Goal: Task Accomplishment & Management: Complete application form

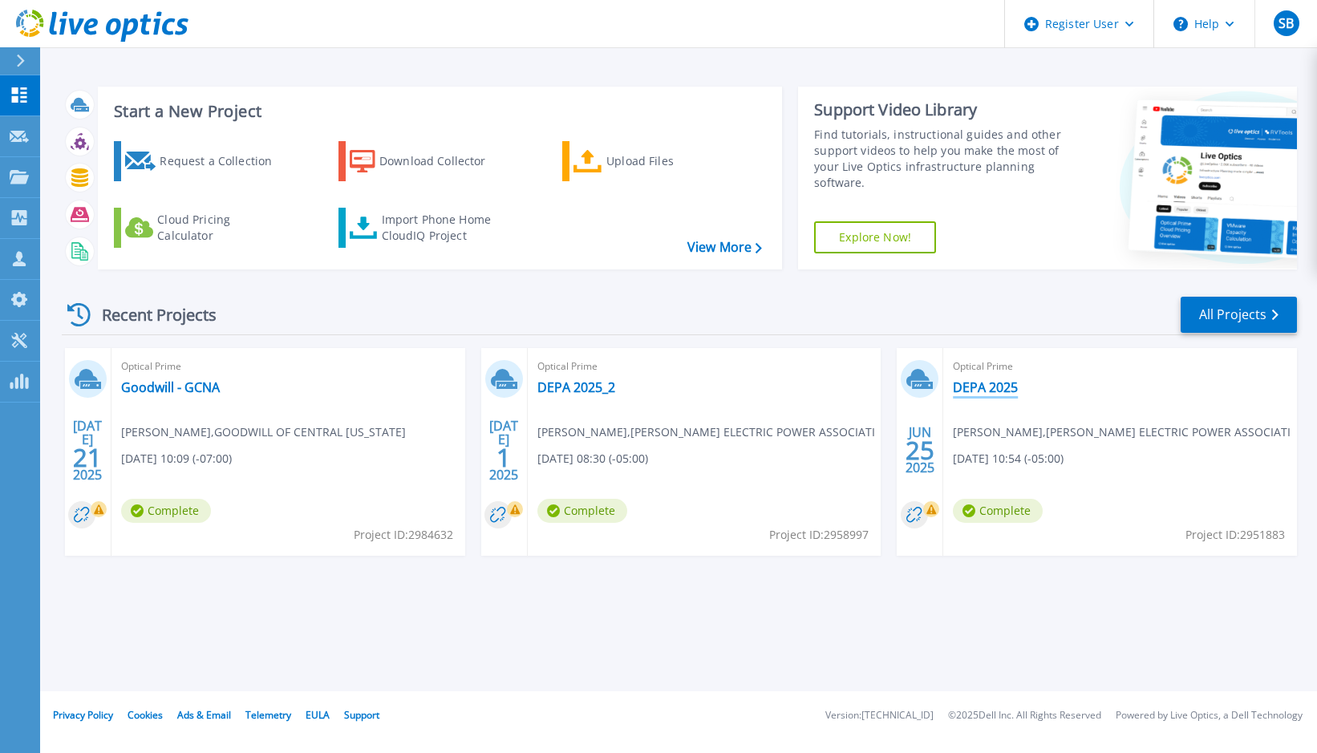
click at [1006, 385] on link "DEPA 2025" at bounding box center [985, 387] width 65 height 16
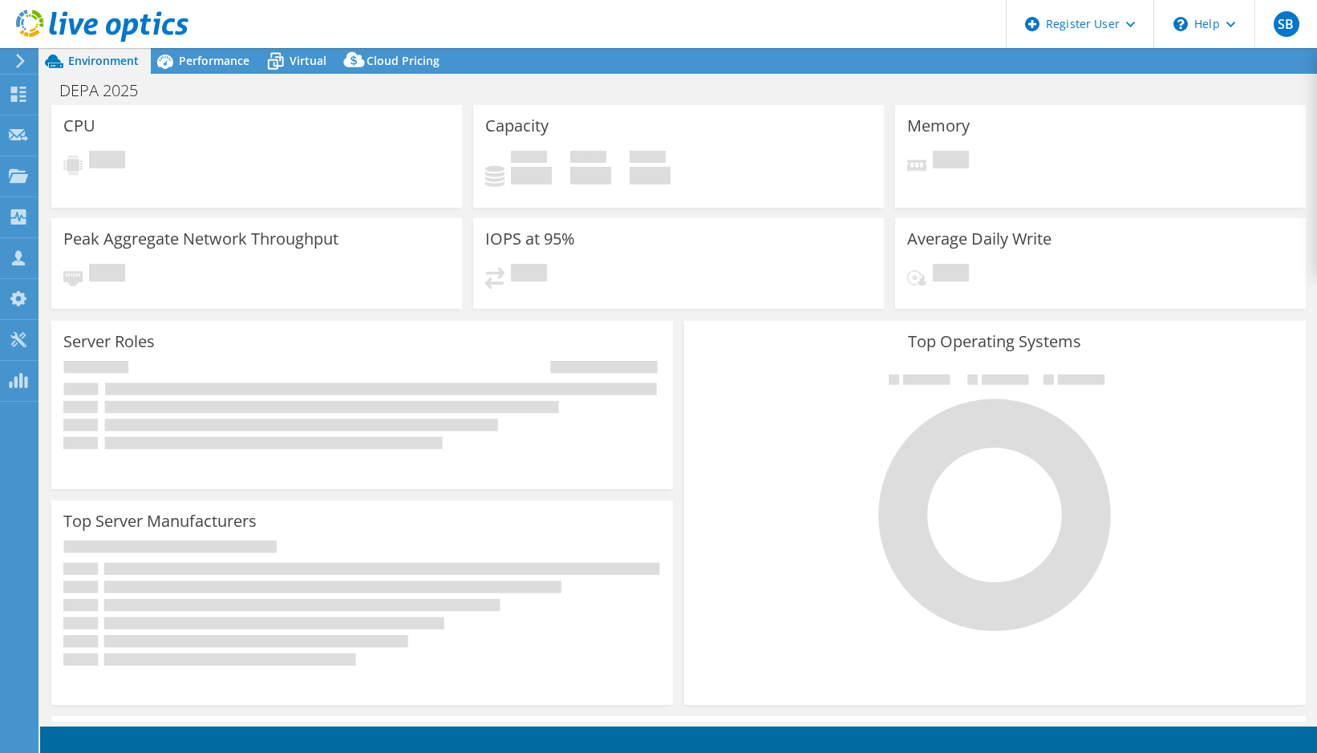
select select "USD"
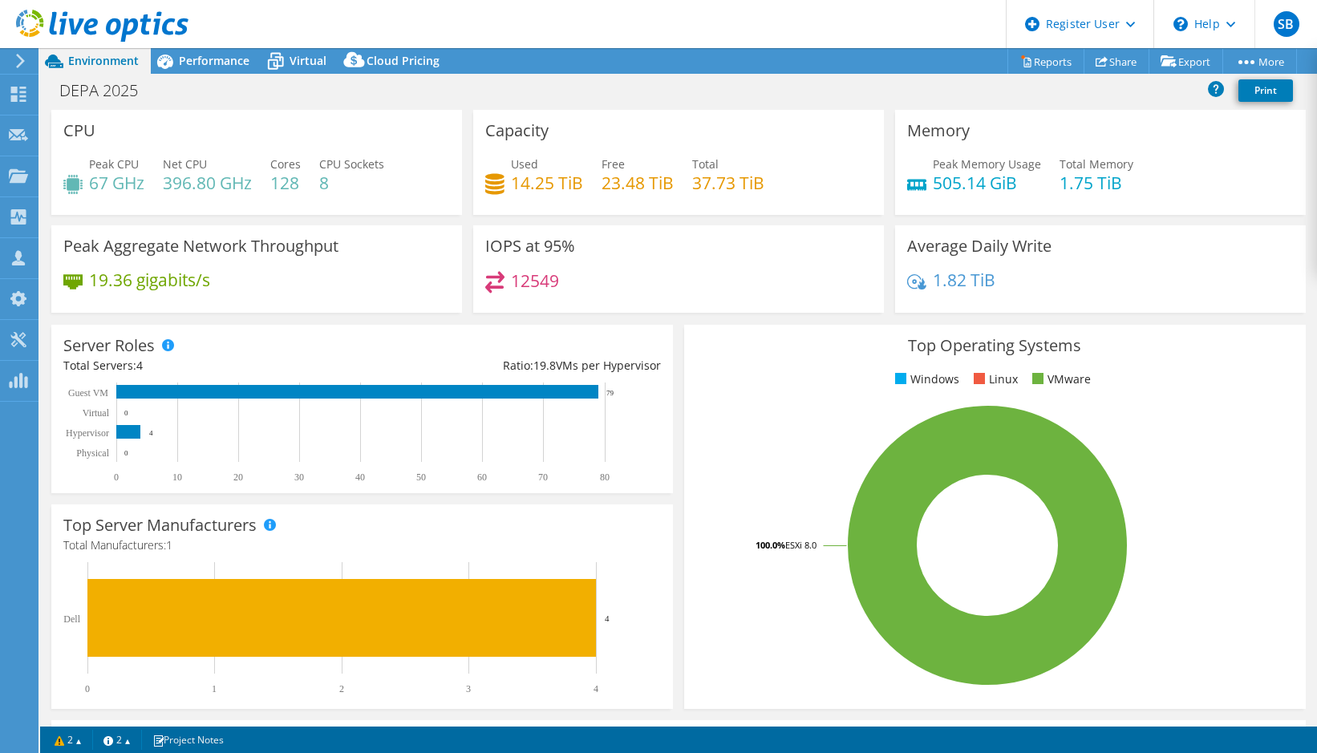
drag, startPoint x: 1152, startPoint y: 308, endPoint x: 1104, endPoint y: 210, distance: 109.1
click at [1152, 308] on div "Average Daily Write 1.82 TiB" at bounding box center [1100, 268] width 411 height 87
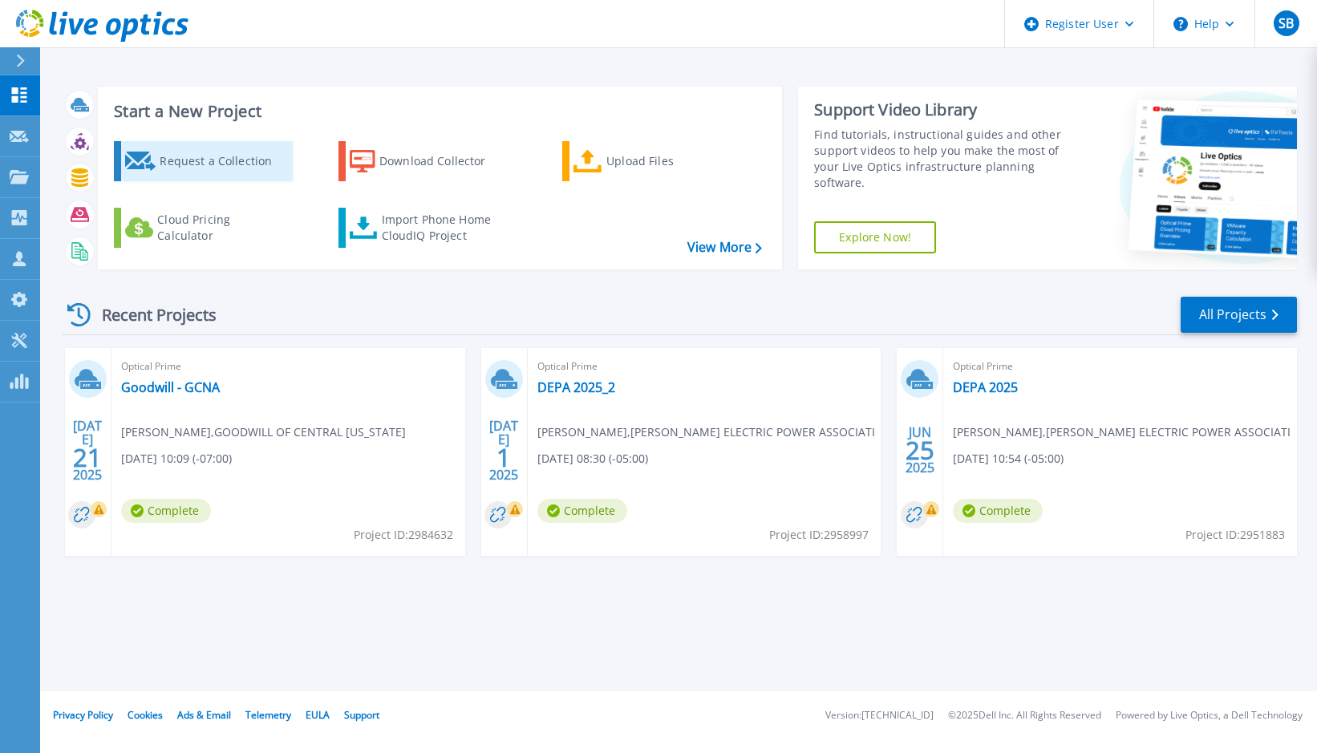
click at [197, 167] on div "Request a Collection" at bounding box center [224, 161] width 128 height 32
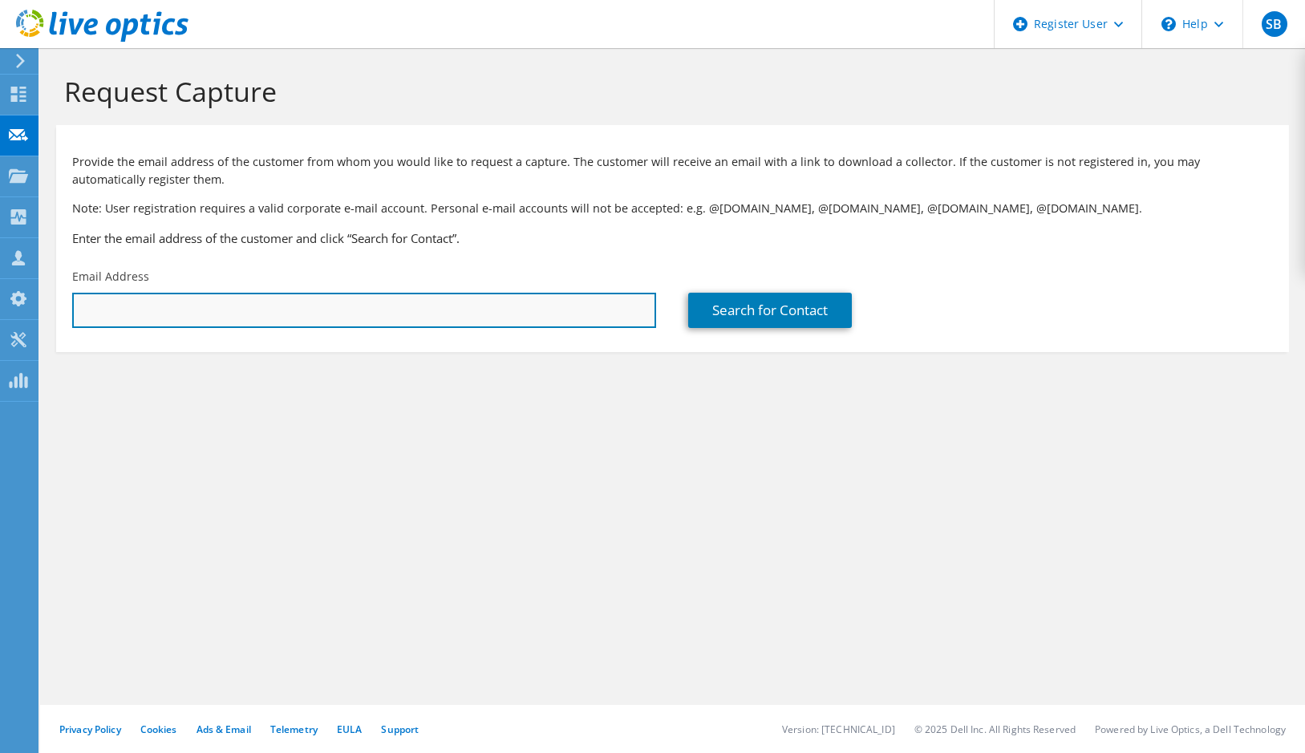
click at [246, 300] on input "text" at bounding box center [364, 310] width 584 height 35
paste input "emedor@gwct.org"
type input "emedor@gwct.org"
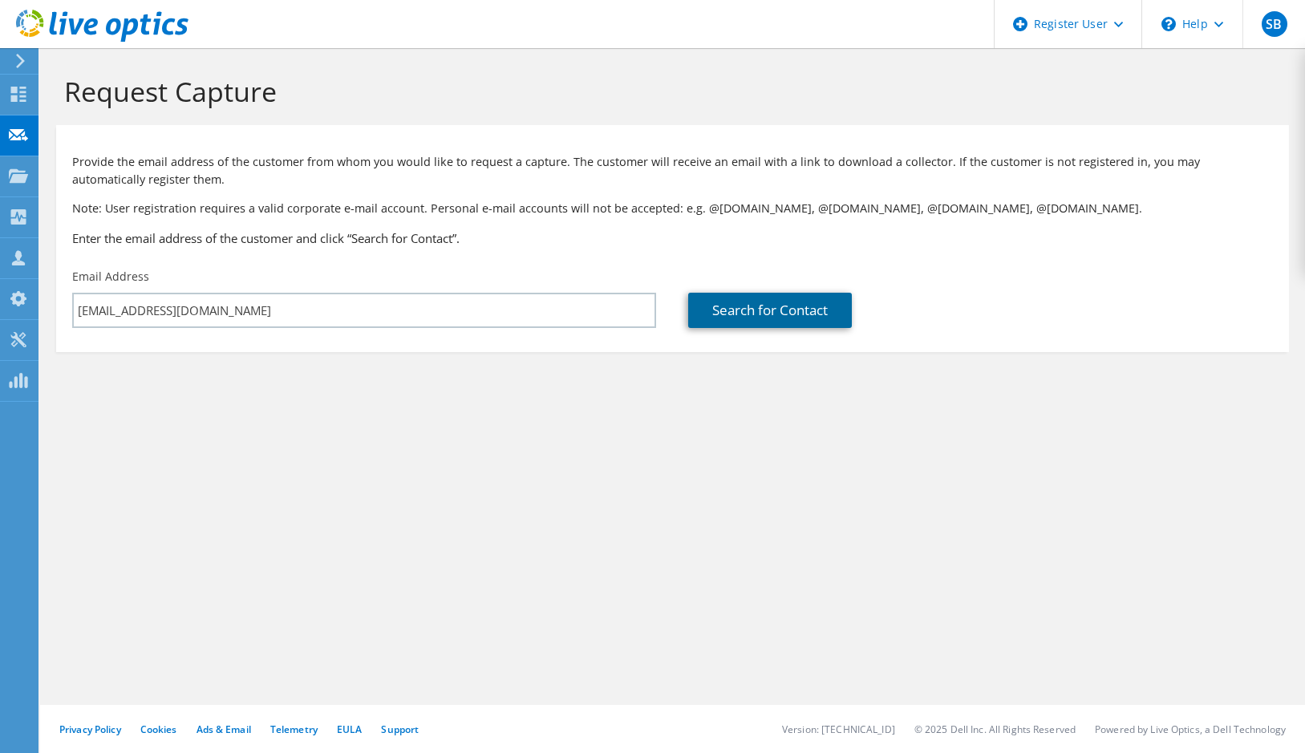
click at [748, 314] on link "Search for Contact" at bounding box center [770, 310] width 164 height 35
type input "GOODWILL OF WESTERN CT INC"
type input "Emmanuel"
type input "Medor"
type input "[GEOGRAPHIC_DATA]"
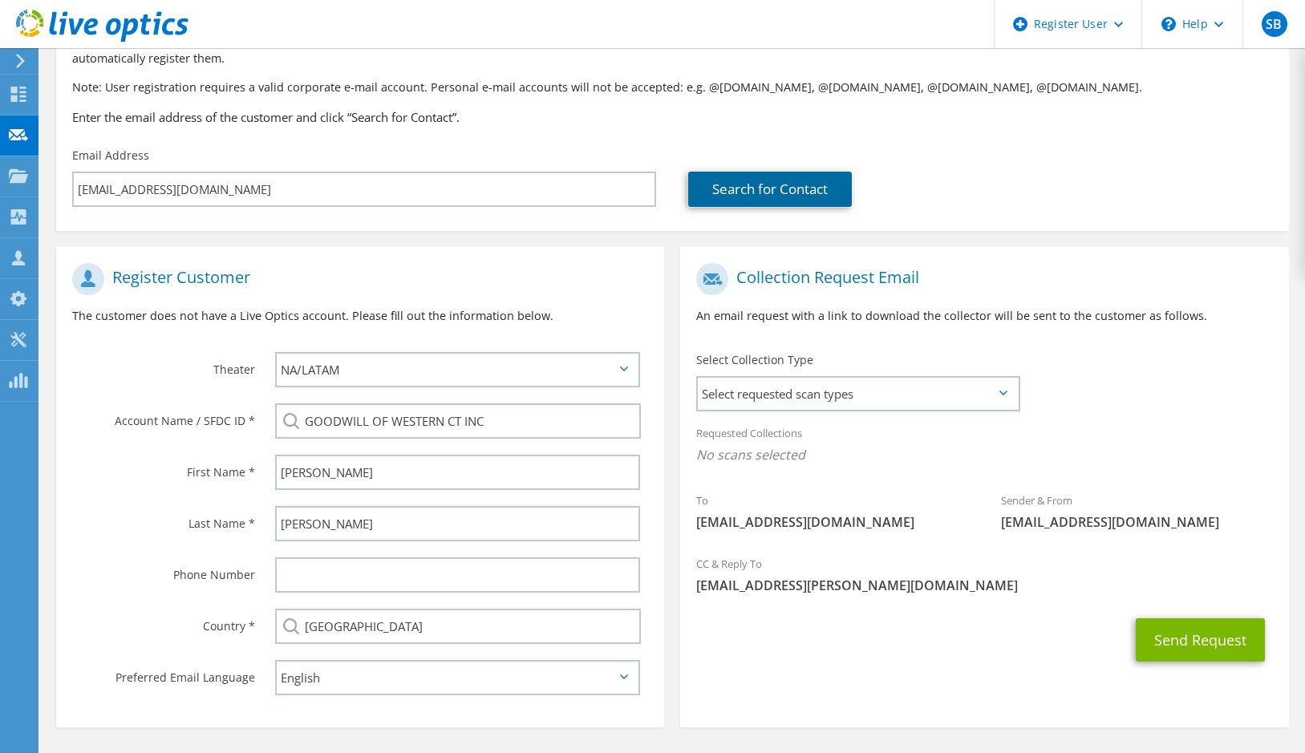
scroll to position [160, 0]
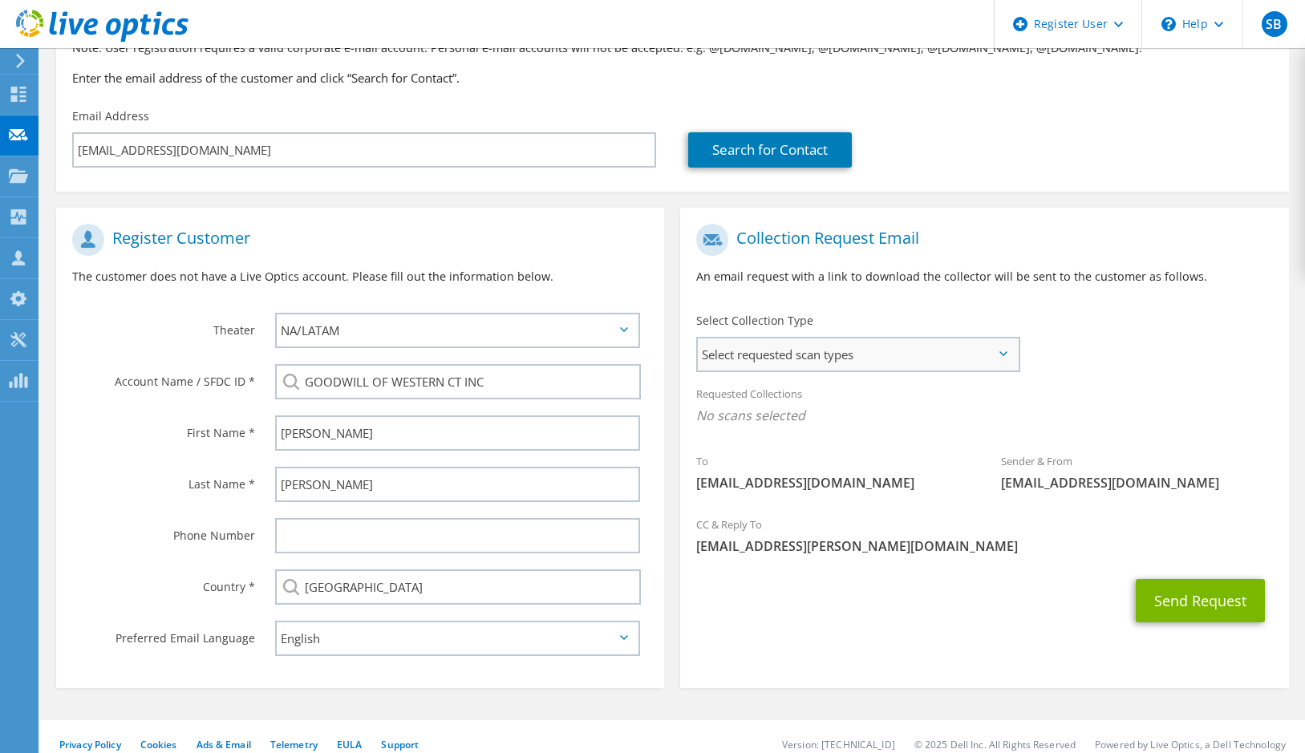
click at [821, 348] on span "Select requested scan types" at bounding box center [857, 355] width 319 height 32
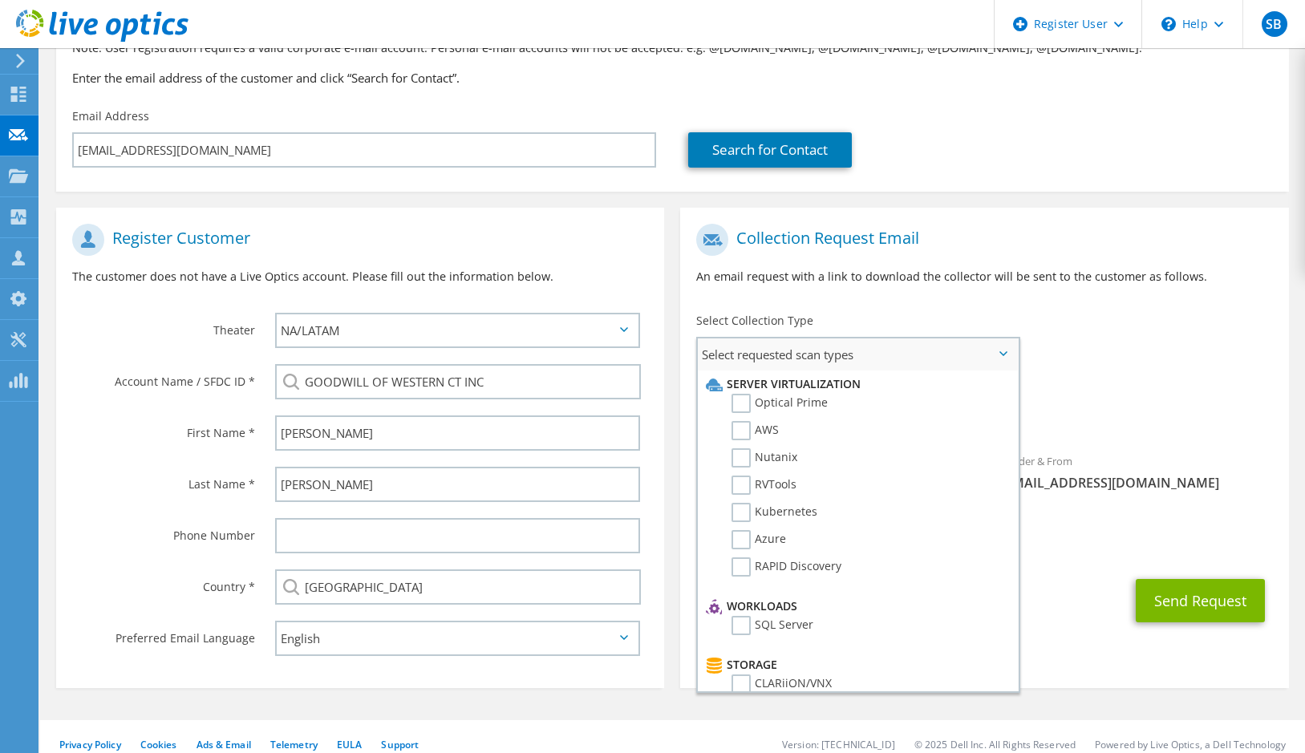
drag, startPoint x: 740, startPoint y: 403, endPoint x: 872, endPoint y: 414, distance: 132.0
click at [740, 403] on label "Optical Prime" at bounding box center [780, 403] width 96 height 19
click at [0, 0] on input "Optical Prime" at bounding box center [0, 0] width 0 height 0
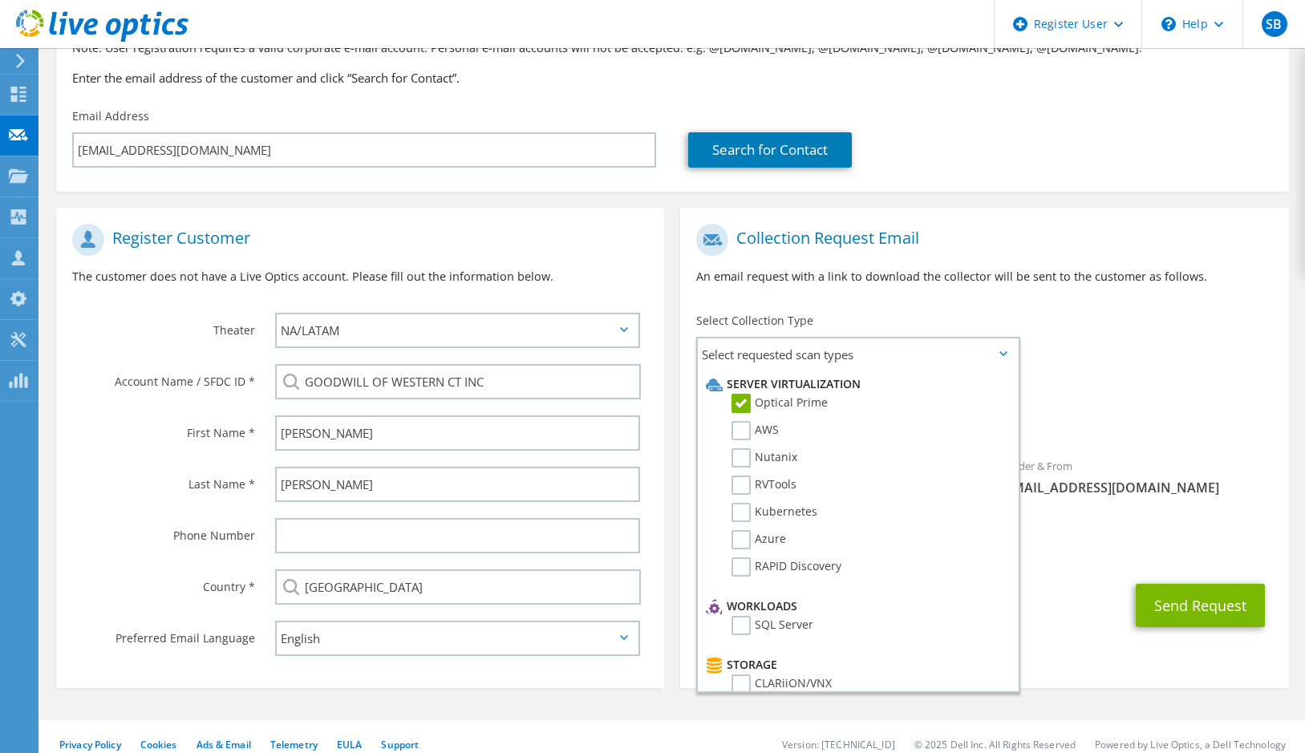
click at [1000, 356] on icon at bounding box center [1004, 353] width 8 height 5
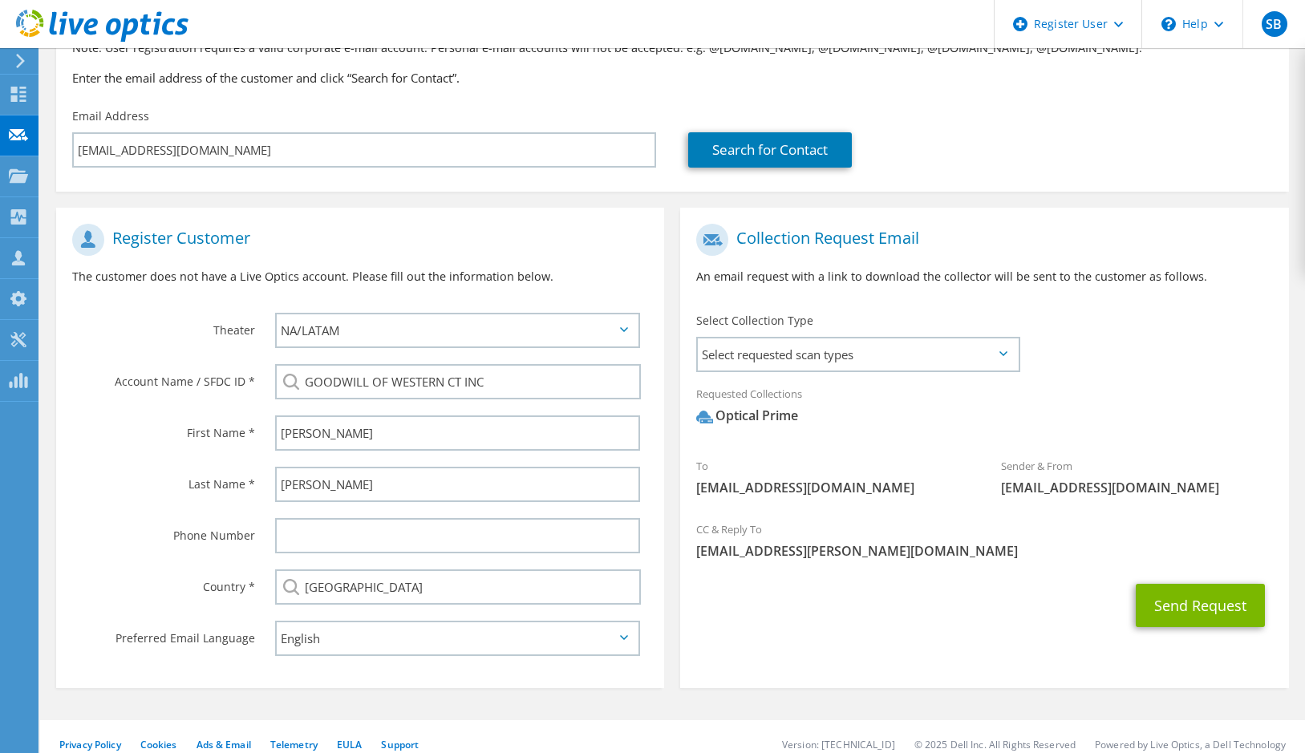
click at [1119, 400] on div "Requested Collections No scans selected Optical Prime" at bounding box center [984, 409] width 608 height 64
click at [1208, 608] on button "Send Request" at bounding box center [1200, 605] width 129 height 43
